Goal: Book appointment/travel/reservation

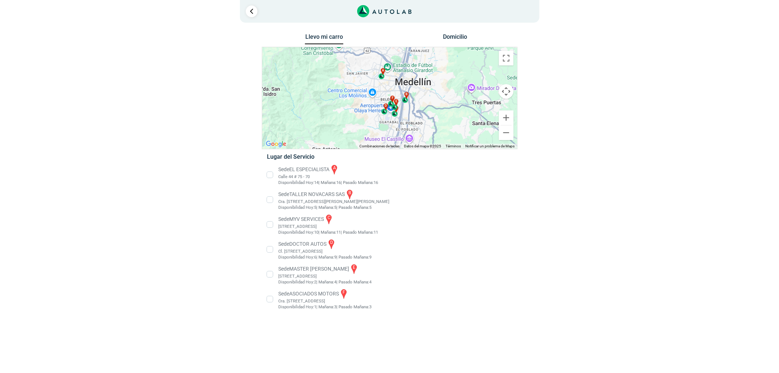
click at [275, 268] on li "Sede MASTER MOTRIZ e [STREET_ADDRESS]" at bounding box center [389, 274] width 256 height 22
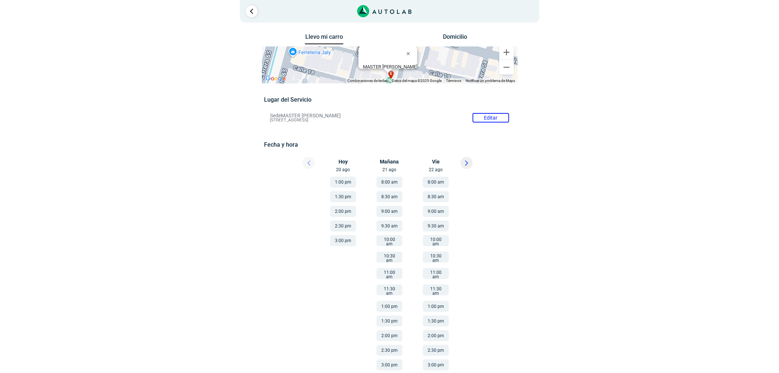
click at [343, 182] on button "1:00 pm" at bounding box center [343, 181] width 26 height 11
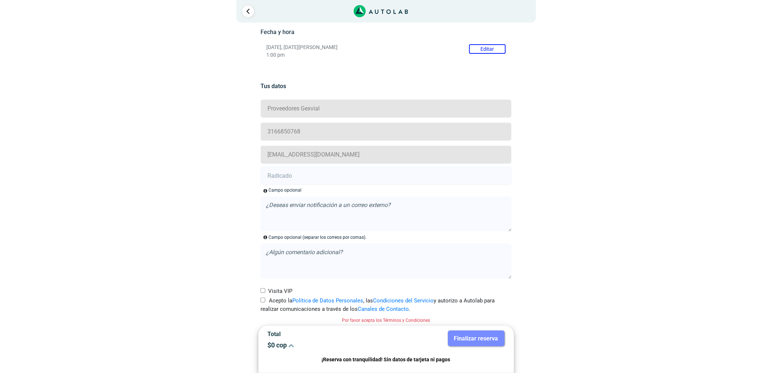
scroll to position [116, 0]
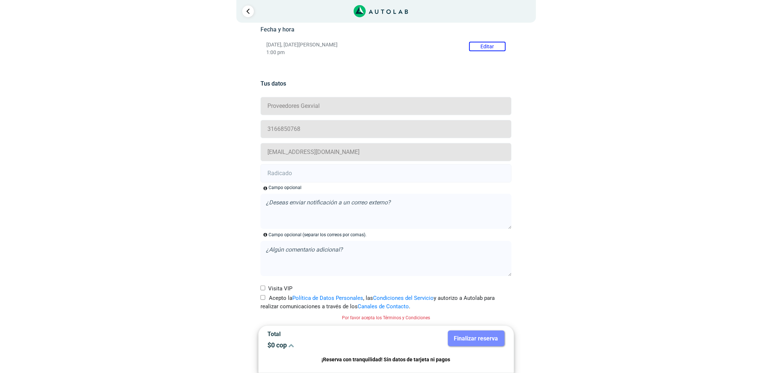
click at [269, 295] on label "Acepto la Política de Datos Personales , las Condiciones del Servicio y autoriz…" at bounding box center [385, 302] width 251 height 16
click at [265, 295] on input "Acepto la Política de Datos Personales , las Condiciones del Servicio y autoriz…" at bounding box center [262, 297] width 5 height 5
checkbox input "true"
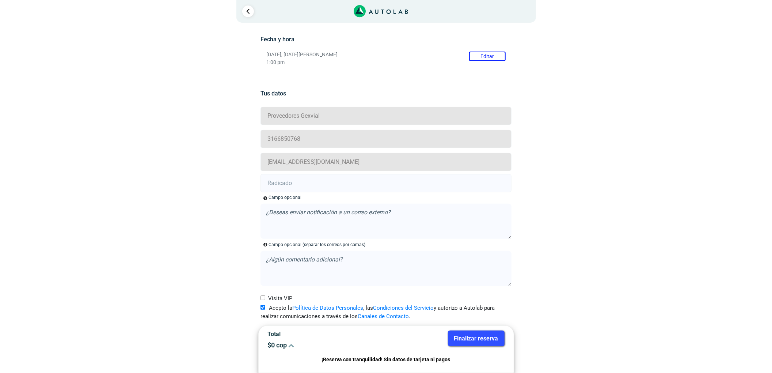
scroll to position [106, 0]
click at [301, 187] on input "text" at bounding box center [385, 183] width 251 height 18
paste input "20909399"
type input "20909399"
click at [478, 335] on button "Finalizar reserva" at bounding box center [476, 338] width 57 height 16
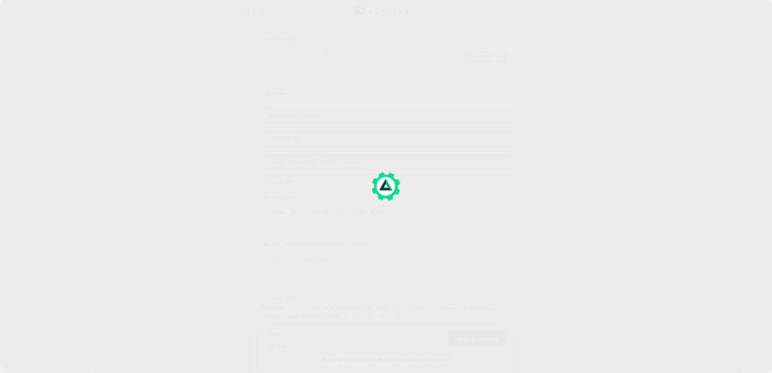
scroll to position [0, 0]
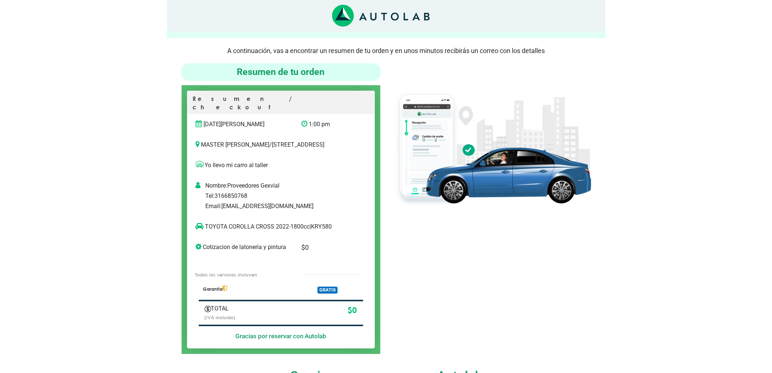
scroll to position [49, 0]
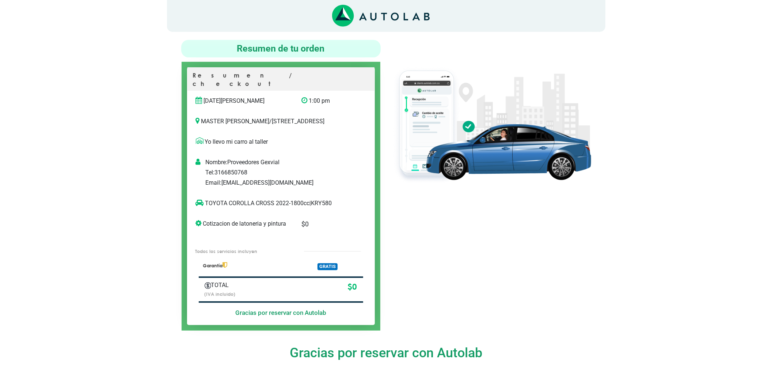
click at [326, 201] on p "TOYOTA COROLLA CROSS 2022-1800cc | KRY580" at bounding box center [273, 203] width 155 height 9
copy p "KRY580"
click at [468, 219] on div at bounding box center [491, 185] width 210 height 290
